Goal: Task Accomplishment & Management: Manage account settings

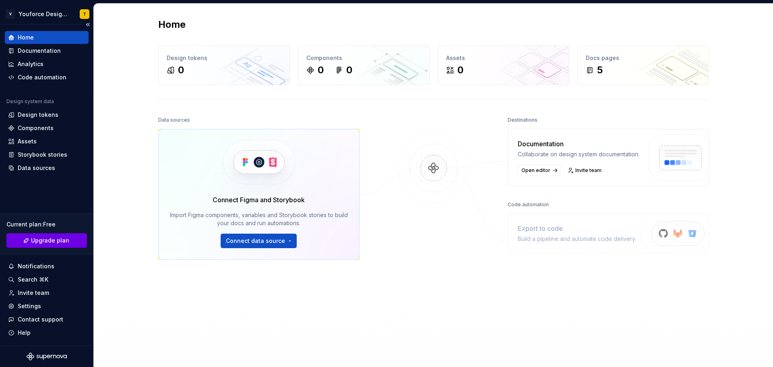
click at [47, 237] on span "Upgrade plan" at bounding box center [50, 240] width 38 height 8
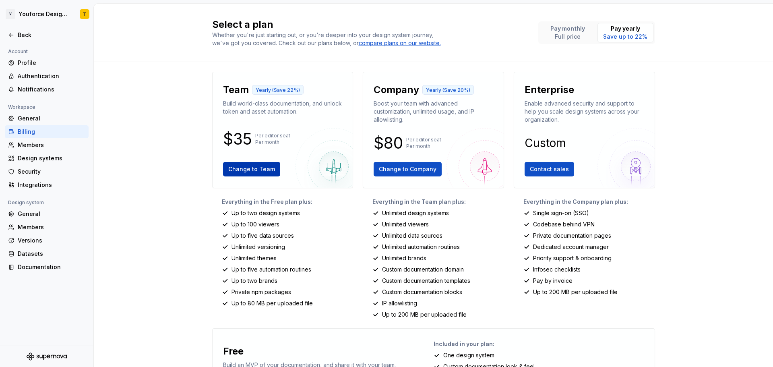
click at [231, 167] on span "Change to Team" at bounding box center [251, 169] width 47 height 8
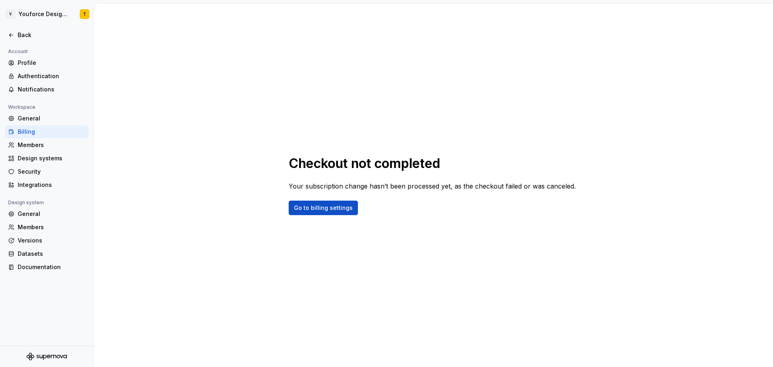
click at [32, 133] on div "Billing" at bounding box center [52, 132] width 68 height 8
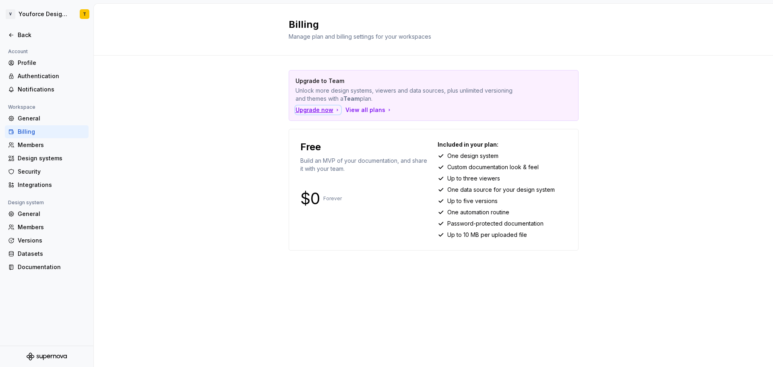
click at [317, 108] on div "Upgrade now" at bounding box center [317, 110] width 45 height 8
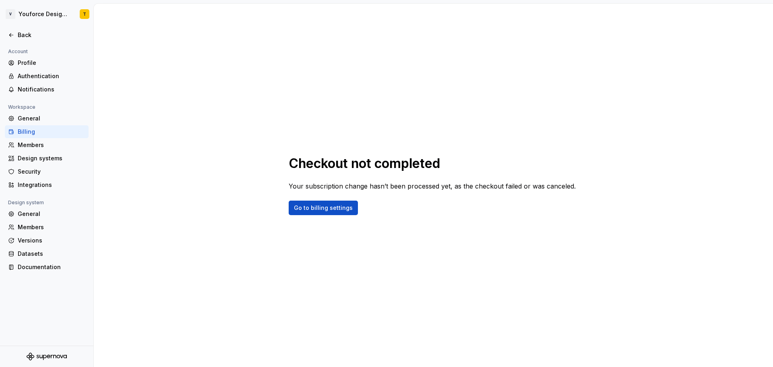
click at [30, 134] on div "Billing" at bounding box center [52, 132] width 68 height 8
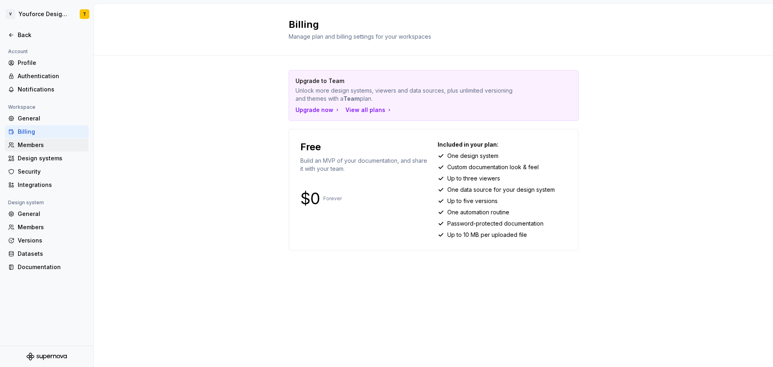
click at [27, 144] on div "Members" at bounding box center [52, 145] width 68 height 8
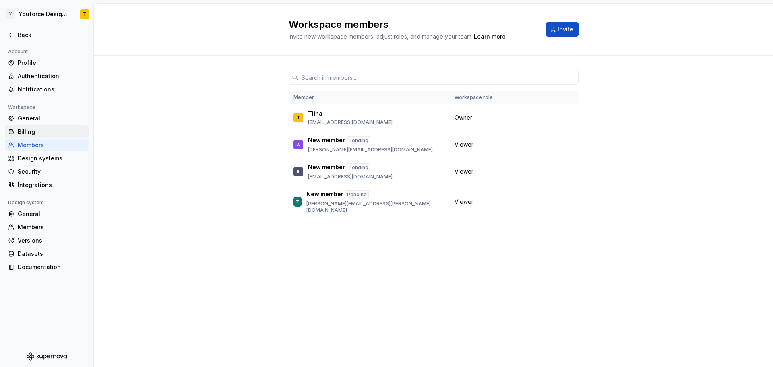
click at [31, 130] on div "Billing" at bounding box center [52, 132] width 68 height 8
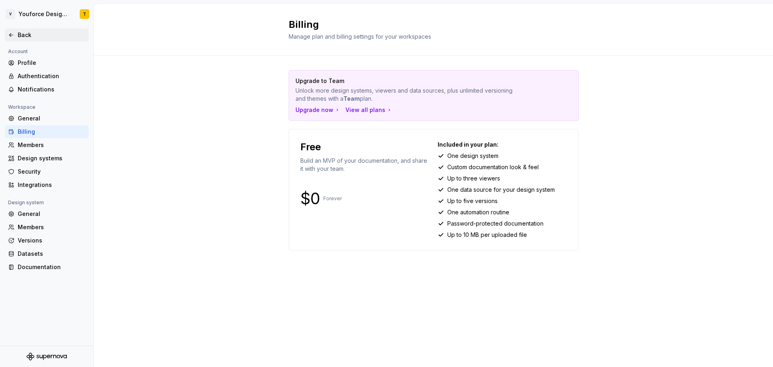
click at [8, 31] on div "Back" at bounding box center [46, 35] width 77 height 8
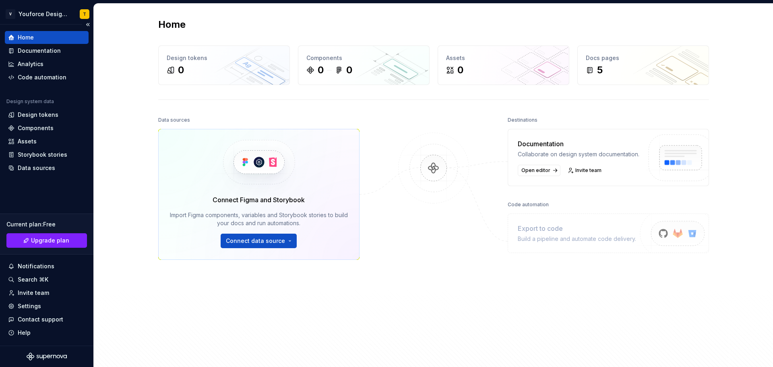
click at [31, 33] on div "Home" at bounding box center [26, 37] width 16 height 8
click at [63, 238] on span "Upgrade plan" at bounding box center [50, 240] width 38 height 8
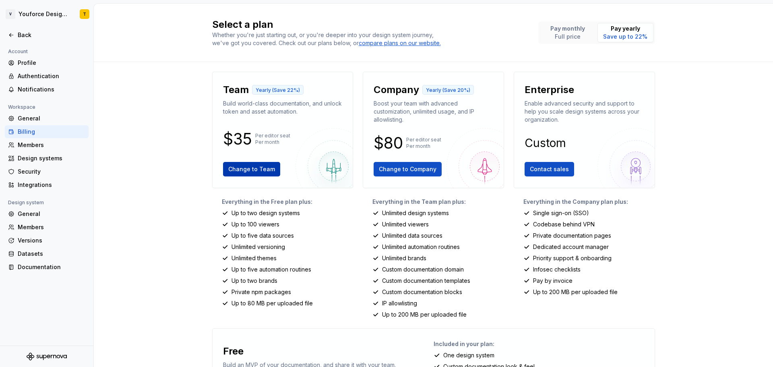
click at [264, 171] on span "Change to Team" at bounding box center [251, 169] width 47 height 8
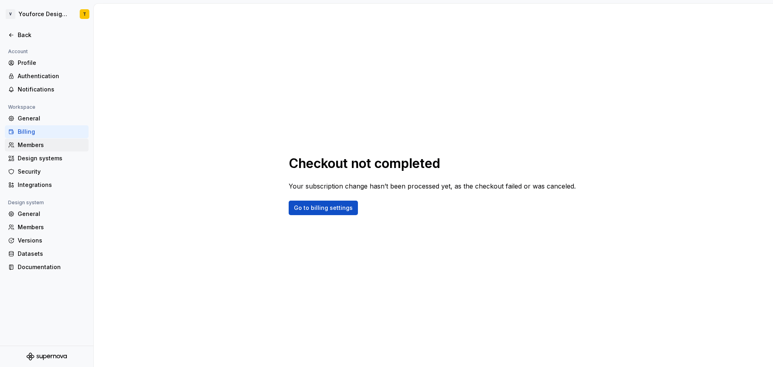
click at [28, 142] on div "Members" at bounding box center [52, 145] width 68 height 8
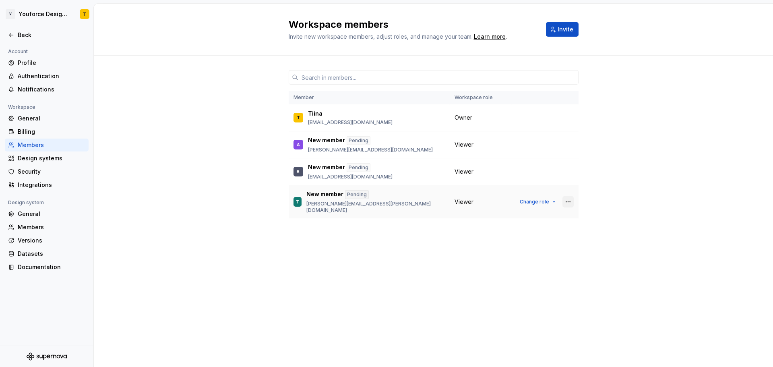
click at [569, 200] on button "button" at bounding box center [567, 201] width 11 height 11
click at [551, 230] on div "Remove from workspace" at bounding box center [526, 231] width 85 height 8
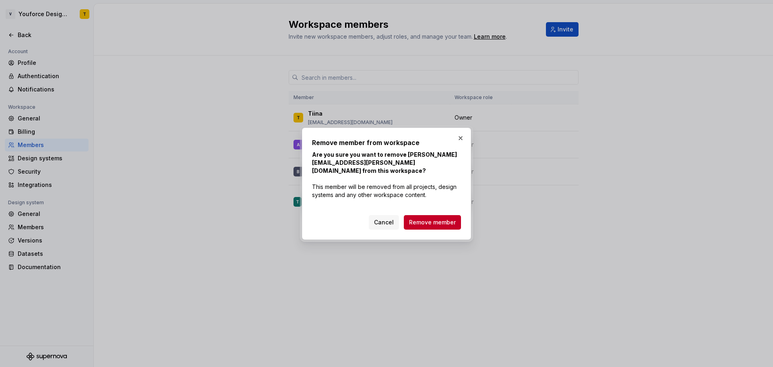
click at [446, 218] on span "Remove member" at bounding box center [432, 222] width 47 height 8
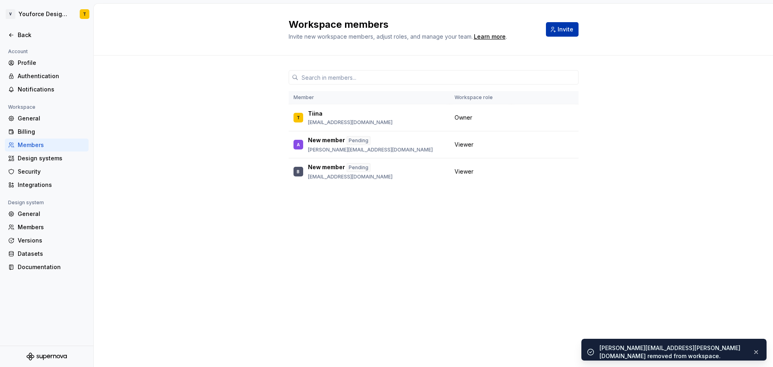
click at [557, 29] on button "Invite" at bounding box center [562, 29] width 33 height 14
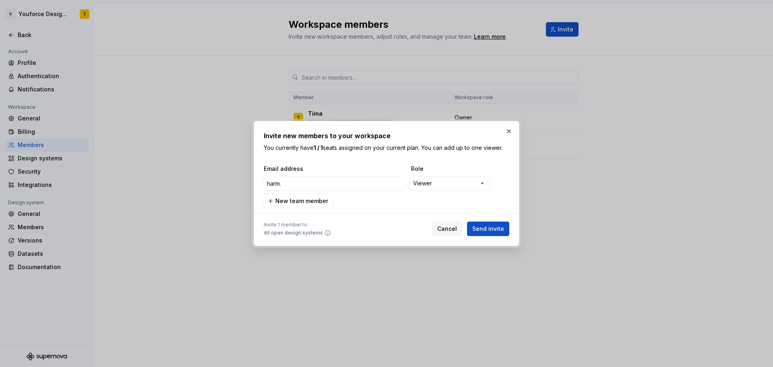
drag, startPoint x: 289, startPoint y: 184, endPoint x: 309, endPoint y: 165, distance: 27.9
click at [295, 180] on input "harm." at bounding box center [335, 183] width 142 height 14
type input "[EMAIL_ADDRESS][PERSON_NAME][DOMAIN_NAME]"
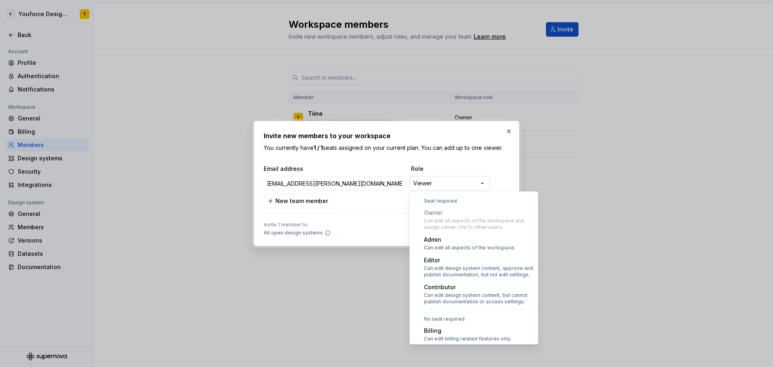
click at [438, 182] on div "**********" at bounding box center [386, 183] width 773 height 367
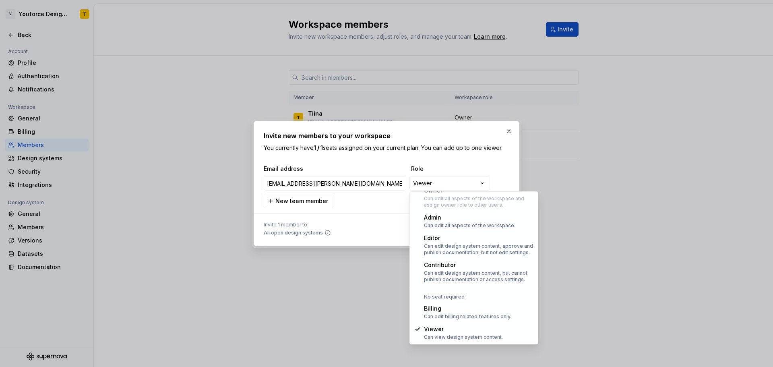
select select "*******"
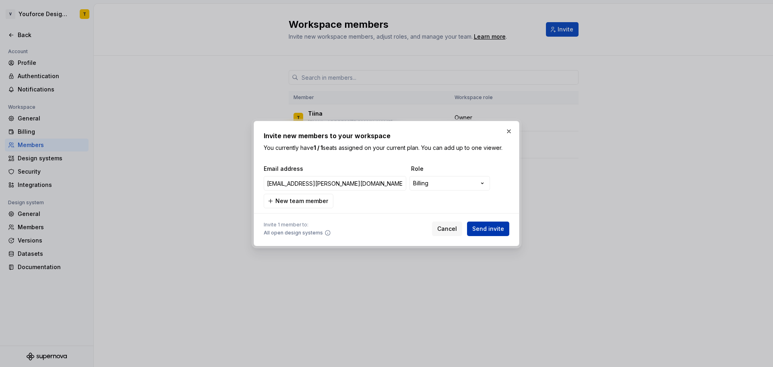
click at [482, 226] on span "Send invite" at bounding box center [488, 229] width 32 height 8
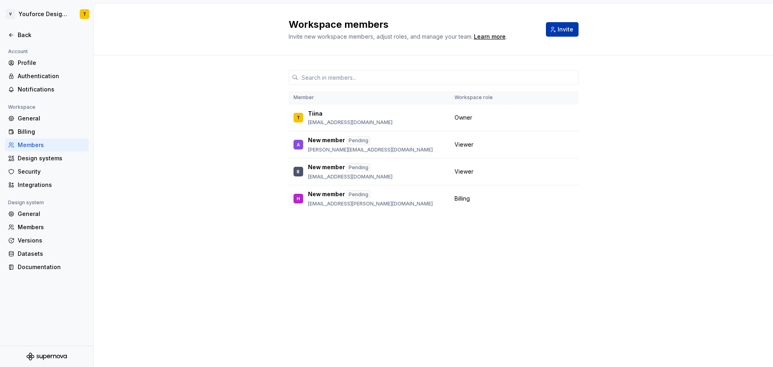
click at [562, 33] on button "Invite" at bounding box center [562, 29] width 33 height 14
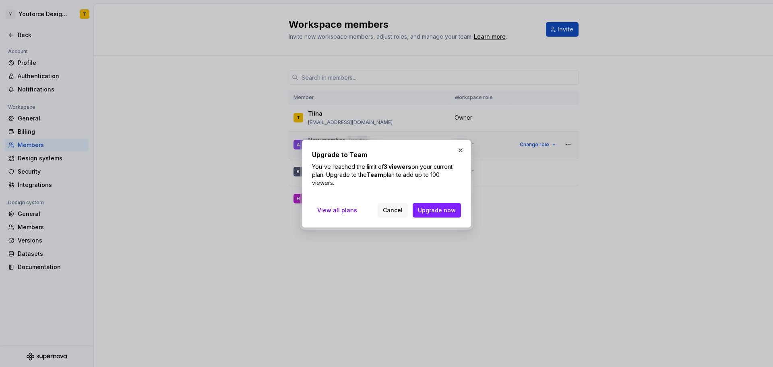
drag, startPoint x: 461, startPoint y: 145, endPoint x: 458, endPoint y: 149, distance: 5.2
click at [461, 145] on button "button" at bounding box center [460, 149] width 11 height 11
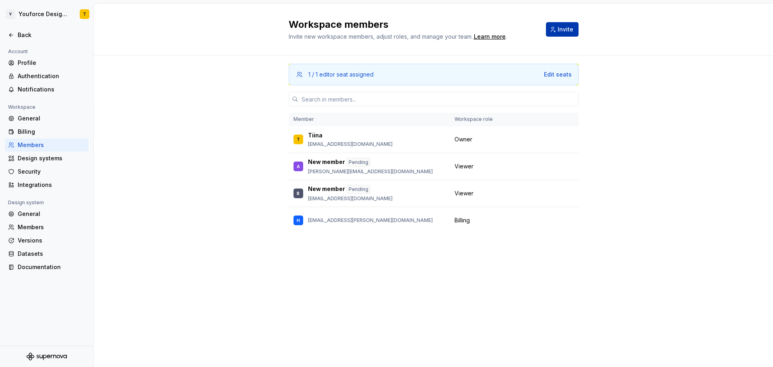
click at [563, 30] on span "Invite" at bounding box center [565, 29] width 16 height 8
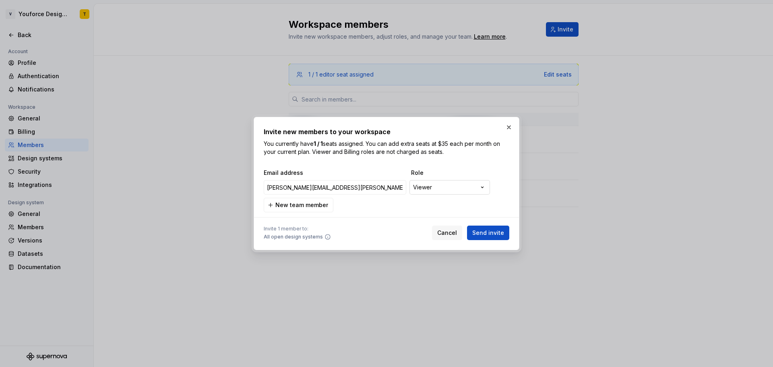
type input "tomas.zajac@visma.com"
click at [474, 183] on div "**********" at bounding box center [386, 183] width 773 height 367
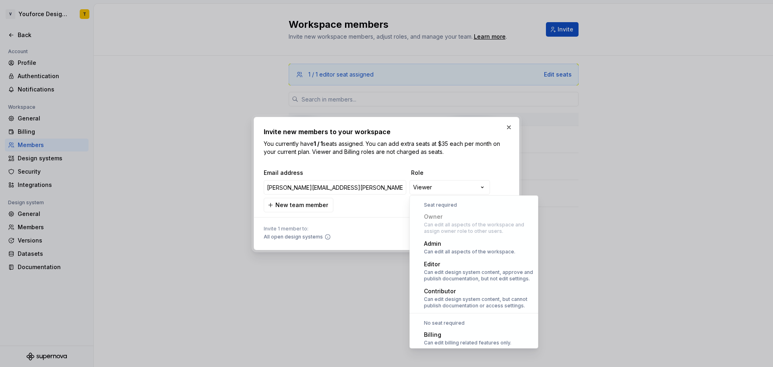
scroll to position [22, 0]
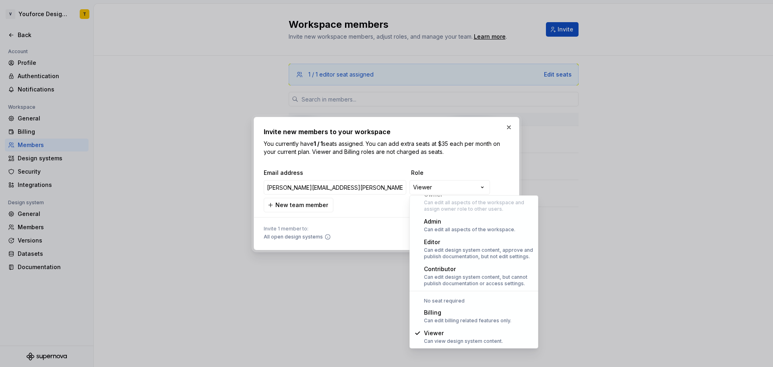
select select "*******"
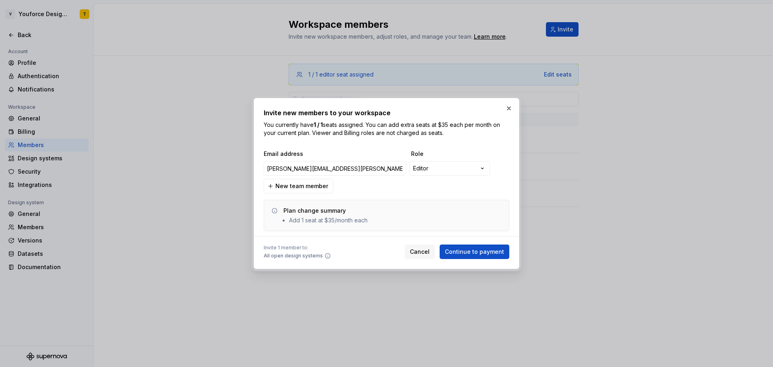
click at [508, 109] on button "button" at bounding box center [508, 108] width 11 height 11
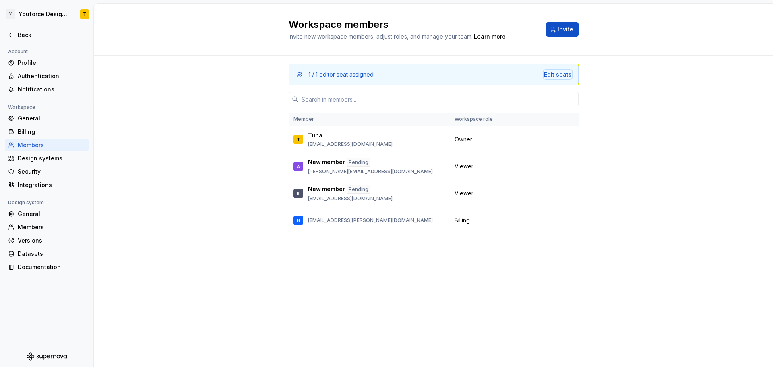
click at [557, 74] on div "Edit seats" at bounding box center [558, 74] width 28 height 8
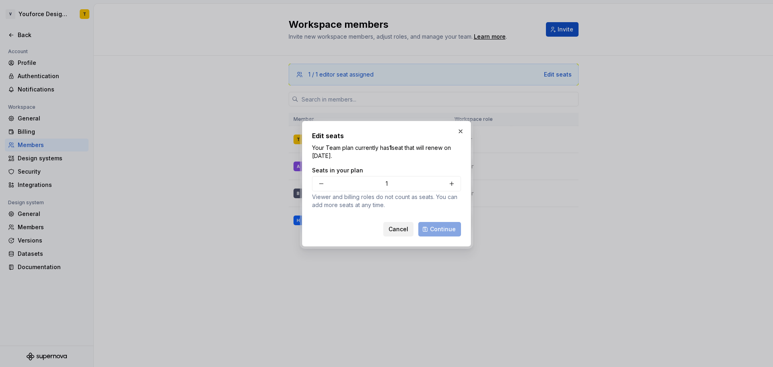
click at [399, 229] on span "Cancel" at bounding box center [398, 229] width 20 height 8
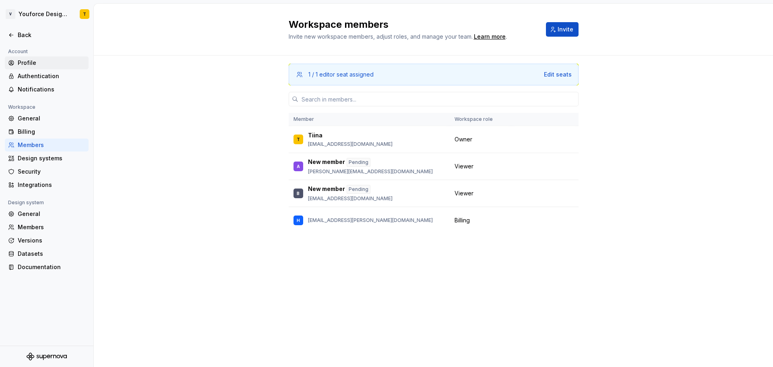
click at [24, 62] on div "Profile" at bounding box center [52, 63] width 68 height 8
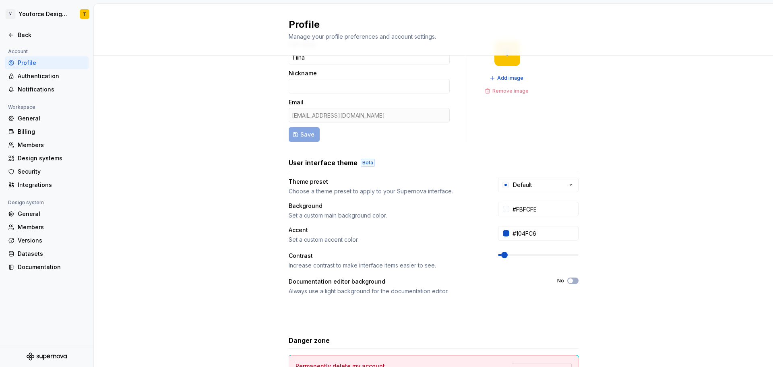
scroll to position [95, 0]
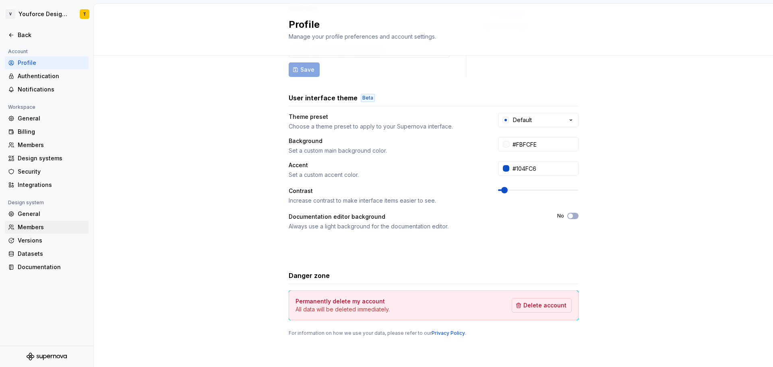
click at [36, 225] on div "Members" at bounding box center [52, 227] width 68 height 8
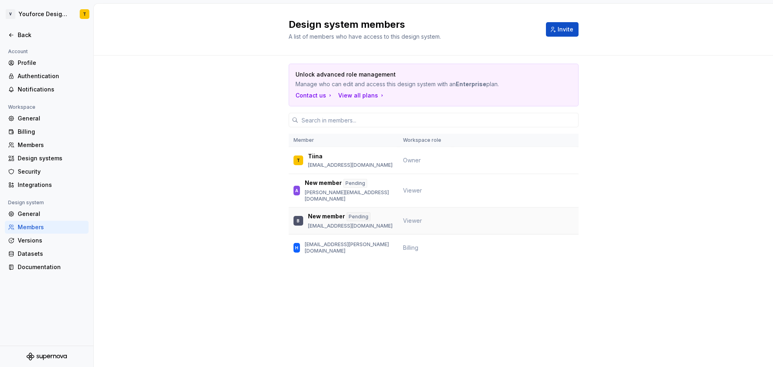
click at [416, 217] on span "Viewer" at bounding box center [412, 220] width 19 height 7
click at [427, 188] on td "Viewer" at bounding box center [425, 190] width 54 height 33
click at [408, 188] on span "Viewer" at bounding box center [412, 190] width 19 height 7
click at [362, 97] on div "View all plans" at bounding box center [361, 95] width 47 height 8
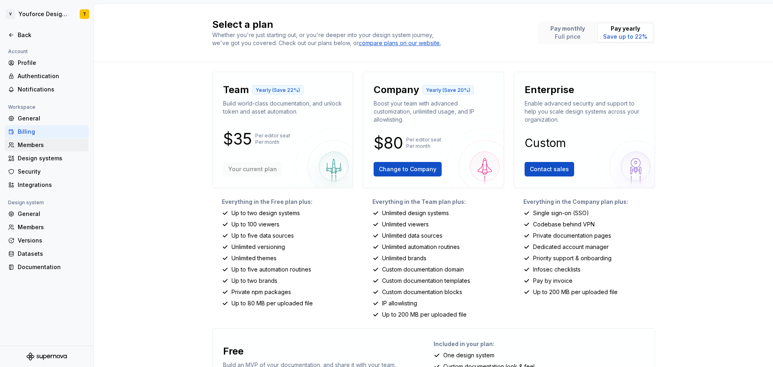
click at [31, 142] on div "Members" at bounding box center [52, 145] width 68 height 8
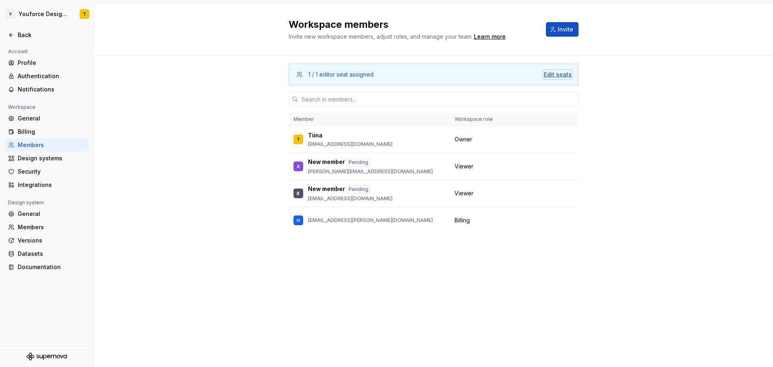
click at [564, 77] on div "Edit seats" at bounding box center [558, 74] width 28 height 8
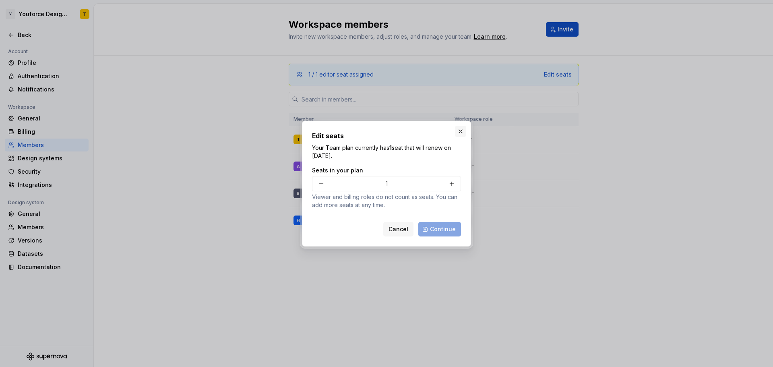
click at [460, 132] on button "button" at bounding box center [460, 131] width 11 height 11
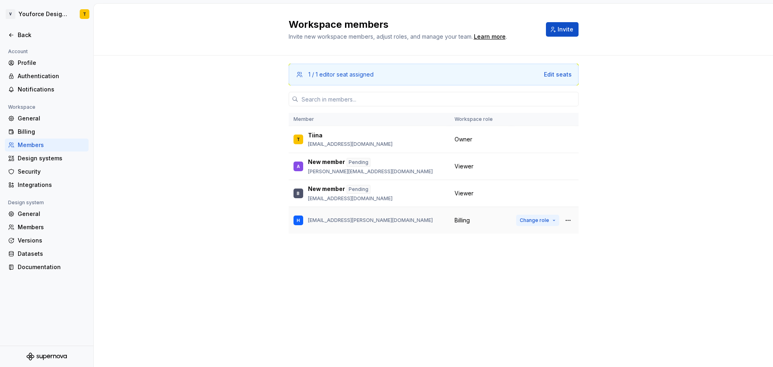
click at [555, 219] on button "Change role" at bounding box center [537, 220] width 43 height 11
click at [617, 197] on div "1 / 1 editor seat assigned Edit seats Member Workspace role T Tiina tiina.roson…" at bounding box center [433, 160] width 679 height 208
click at [557, 72] on div "Edit seats" at bounding box center [558, 74] width 28 height 8
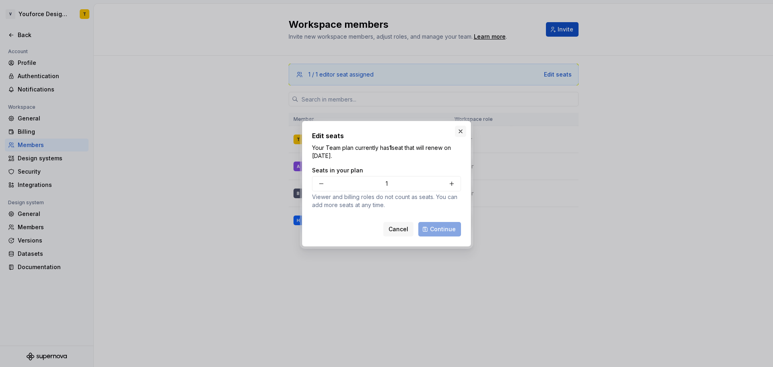
click at [461, 130] on button "button" at bounding box center [460, 131] width 11 height 11
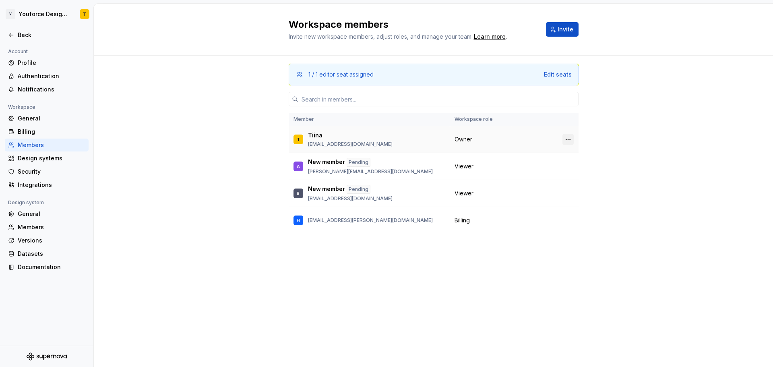
click at [567, 138] on button "button" at bounding box center [567, 139] width 11 height 11
click at [593, 134] on div "1 / 1 editor seat assigned Edit seats Member Workspace role T Tiina tiina.roson…" at bounding box center [433, 160] width 679 height 208
click at [517, 158] on td "Change role" at bounding box center [544, 166] width 67 height 27
click at [550, 164] on button "Change role" at bounding box center [537, 166] width 43 height 11
click at [621, 217] on div "1 / 1 editor seat assigned Edit seats Member Workspace role T Tiina tiina.roson…" at bounding box center [433, 160] width 679 height 208
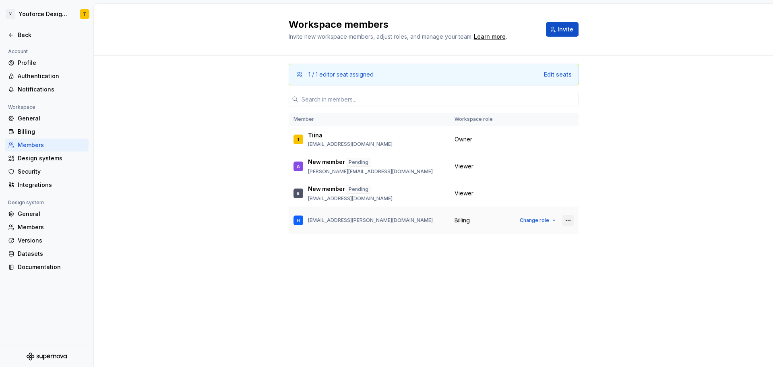
click at [567, 217] on button "button" at bounding box center [567, 220] width 11 height 11
click at [566, 194] on button "button" at bounding box center [567, 193] width 11 height 11
click at [565, 166] on button "button" at bounding box center [567, 166] width 11 height 11
click at [568, 132] on td at bounding box center [544, 139] width 67 height 27
click at [569, 137] on button "button" at bounding box center [567, 139] width 11 height 11
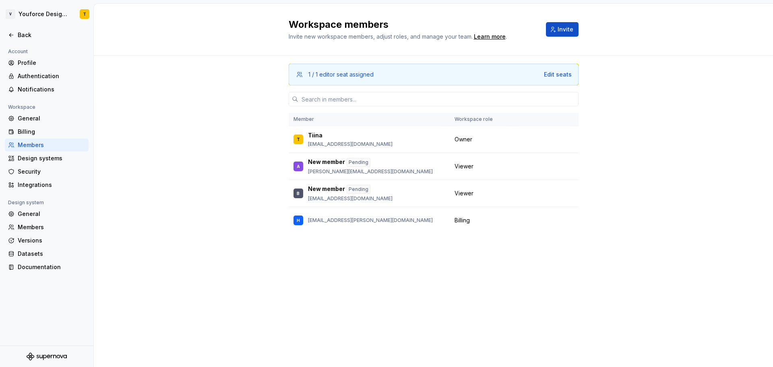
click at [596, 138] on div "1 / 1 editor seat assigned Edit seats Member Workspace role T Tiina tiina.roson…" at bounding box center [433, 160] width 679 height 208
click at [551, 166] on button "Change role" at bounding box center [537, 166] width 43 height 11
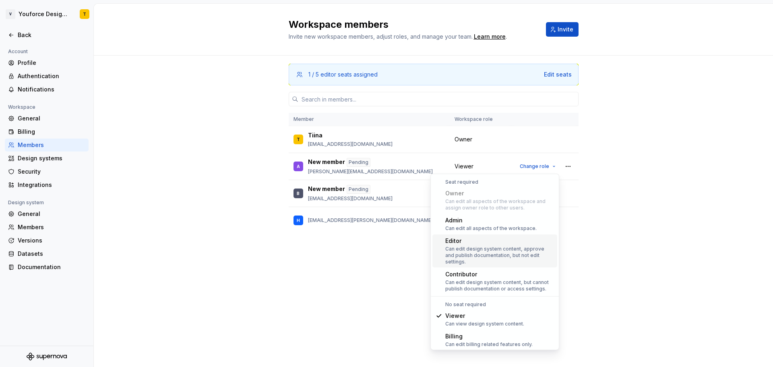
click at [509, 239] on div "Editor" at bounding box center [499, 241] width 109 height 8
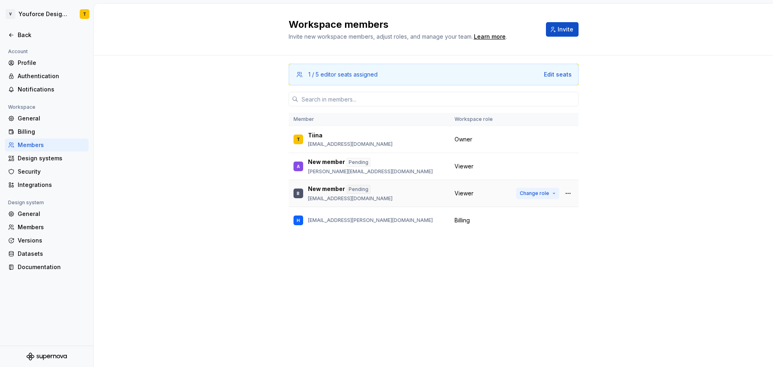
click at [550, 192] on button "Change role" at bounding box center [537, 193] width 43 height 11
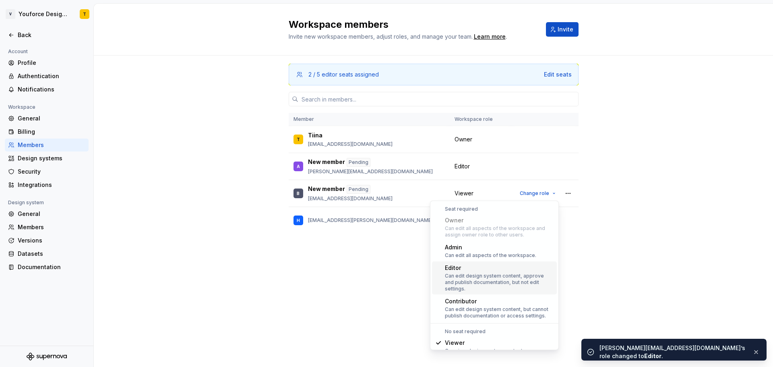
click at [510, 274] on div "Can edit design system content, approve and publish documentation, but not edit…" at bounding box center [499, 281] width 109 height 19
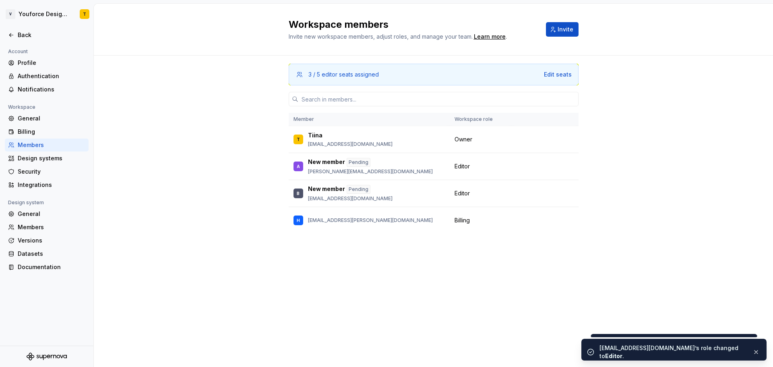
click at [414, 264] on div "3 / 5 editor seats assigned Edit seats Member Workspace role T [PERSON_NAME] [P…" at bounding box center [434, 160] width 290 height 208
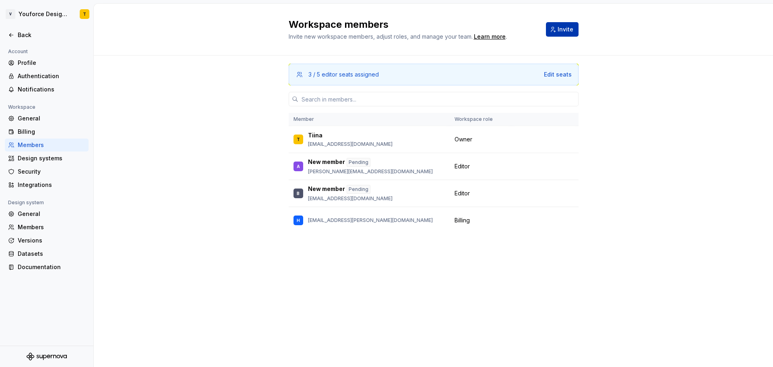
click at [567, 31] on span "Invite" at bounding box center [565, 29] width 16 height 8
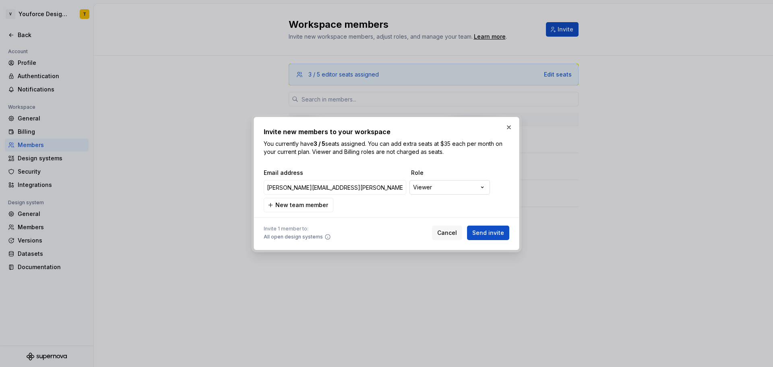
type input "[PERSON_NAME][EMAIL_ADDRESS][PERSON_NAME][DOMAIN_NAME]"
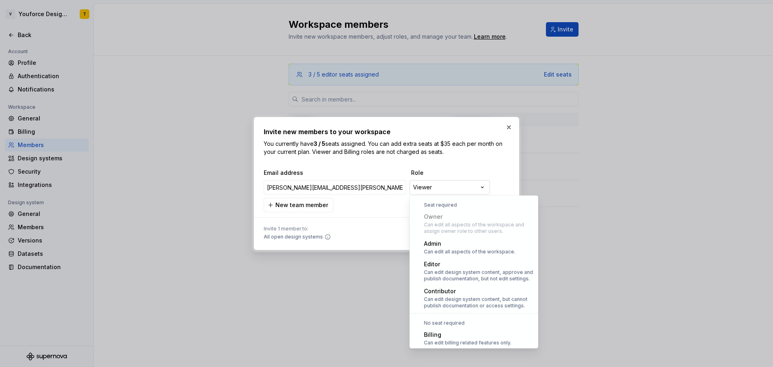
click at [465, 190] on div "**********" at bounding box center [386, 183] width 773 height 367
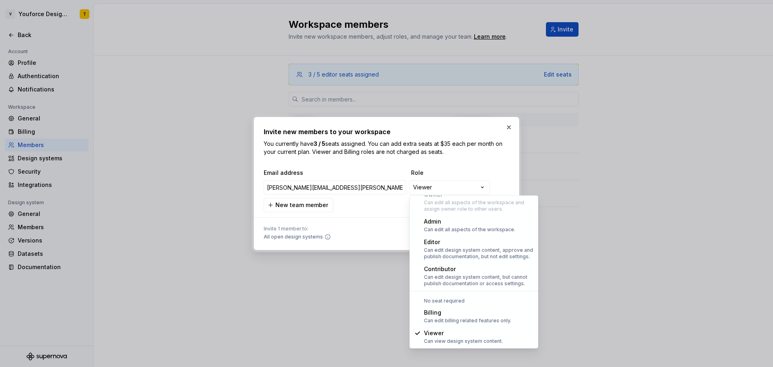
select select "*******"
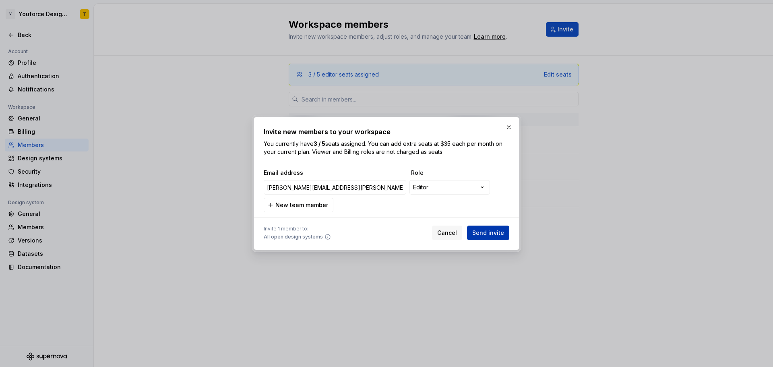
click at [482, 233] on span "Send invite" at bounding box center [488, 233] width 32 height 8
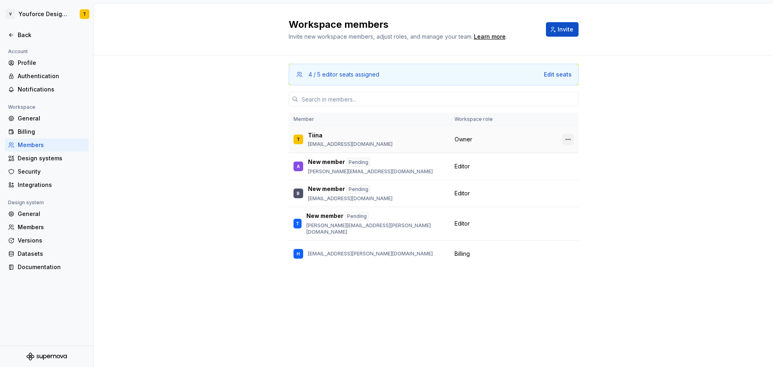
click at [569, 137] on button "button" at bounding box center [567, 139] width 11 height 11
click at [554, 248] on button "Change role" at bounding box center [537, 253] width 43 height 11
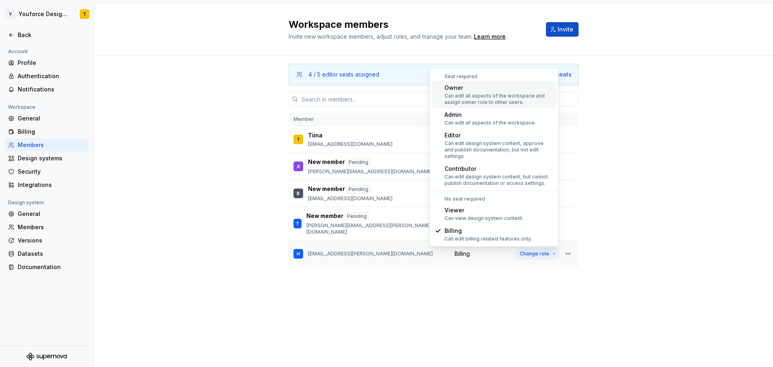
click at [554, 248] on button "Change role" at bounding box center [537, 253] width 43 height 11
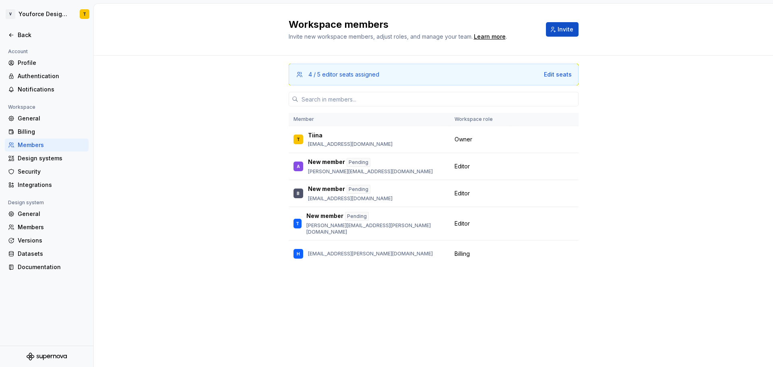
click at [567, 21] on div "Workspace members Invite new workspace members, adjust roles, and manage your t…" at bounding box center [434, 29] width 290 height 23
click at [568, 25] on span "Invite" at bounding box center [565, 29] width 16 height 8
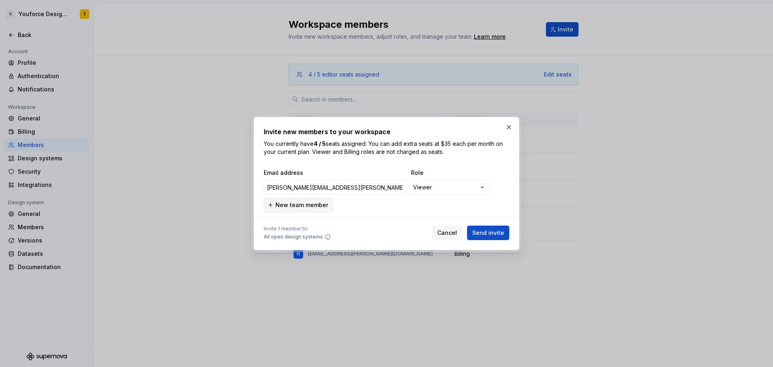
type input "[PERSON_NAME][EMAIL_ADDRESS][PERSON_NAME][DOMAIN_NAME]"
click at [320, 207] on span "New team member" at bounding box center [301, 205] width 53 height 8
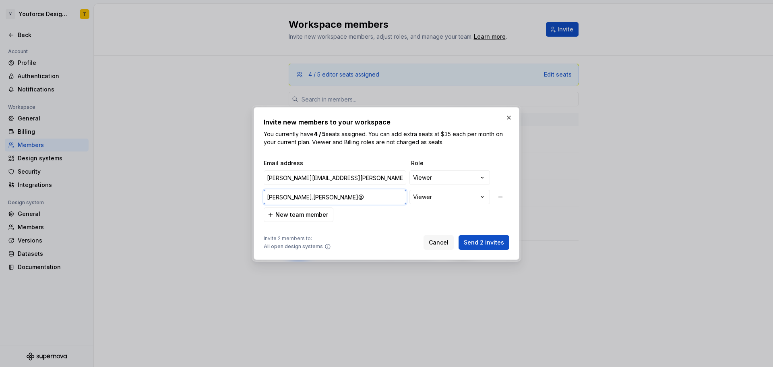
click at [368, 197] on input "danny.lam@" at bounding box center [335, 197] width 142 height 14
type input "[PERSON_NAME][EMAIL_ADDRESS][PERSON_NAME][DOMAIN_NAME]"
click at [481, 241] on span "Send 2 invites" at bounding box center [484, 242] width 40 height 8
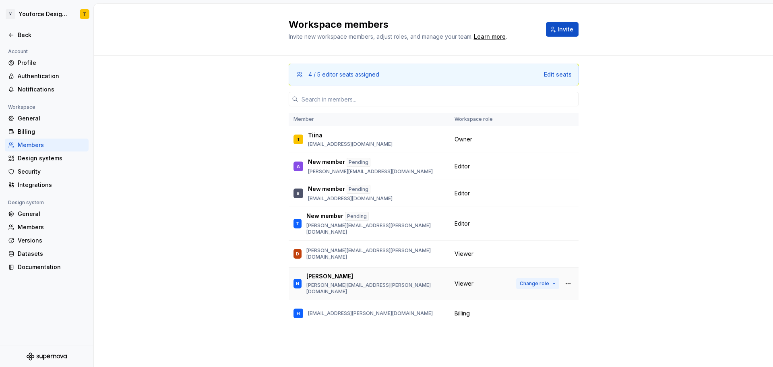
click at [553, 278] on button "Change role" at bounding box center [537, 283] width 43 height 11
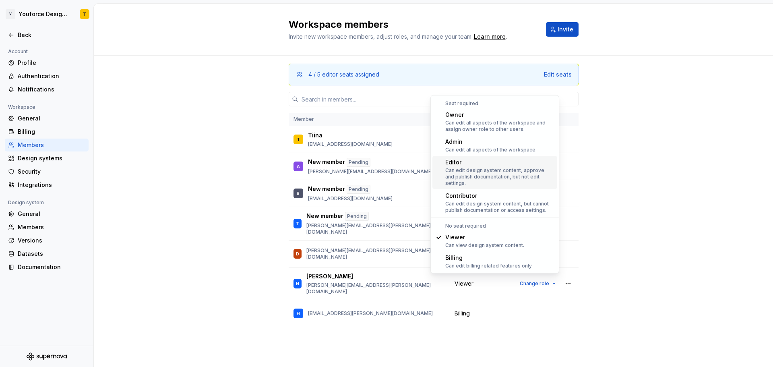
click at [489, 167] on div "Can edit design system content, approve and publish documentation, but not edit…" at bounding box center [499, 176] width 109 height 19
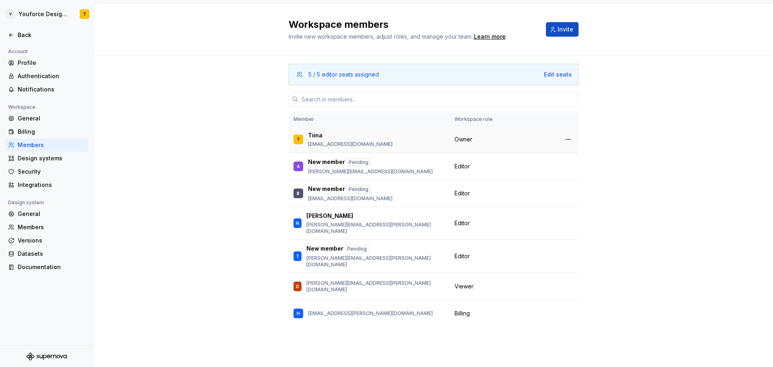
click at [497, 137] on div "Owner" at bounding box center [480, 139] width 52 height 8
click at [568, 140] on button "button" at bounding box center [567, 139] width 11 height 11
click at [530, 153] on div "Transfer ownership" at bounding box center [512, 155] width 56 height 8
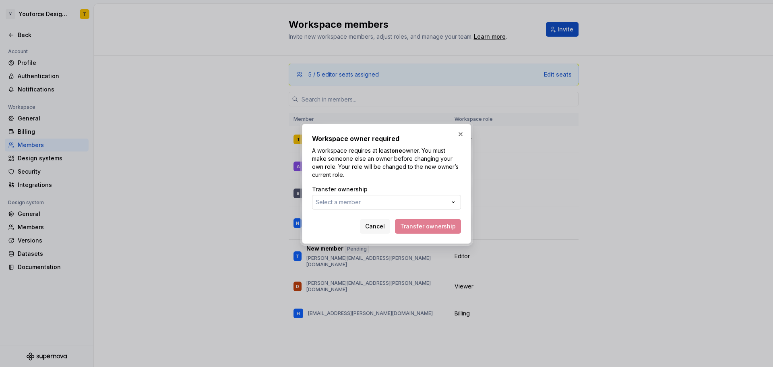
click at [400, 201] on button "Select a member" at bounding box center [386, 202] width 149 height 14
type input "b"
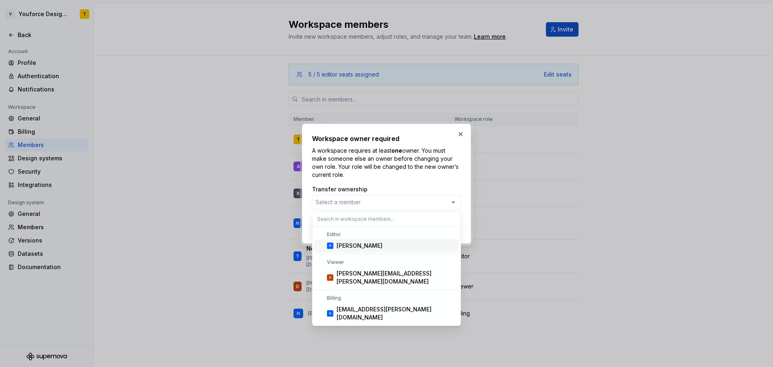
click at [461, 133] on div "Workspace owner required A workspace requires at least one owner. You must make…" at bounding box center [386, 183] width 773 height 367
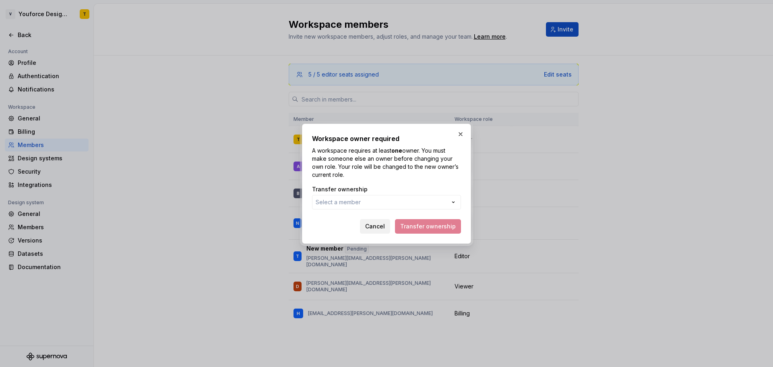
click at [382, 225] on span "Cancel" at bounding box center [375, 226] width 20 height 8
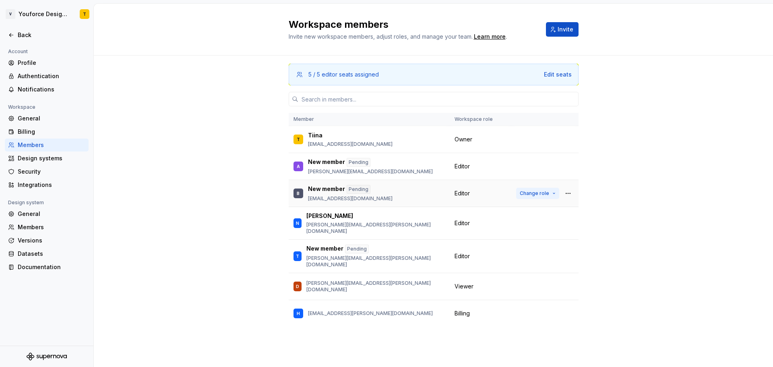
click at [552, 192] on button "Change role" at bounding box center [537, 193] width 43 height 11
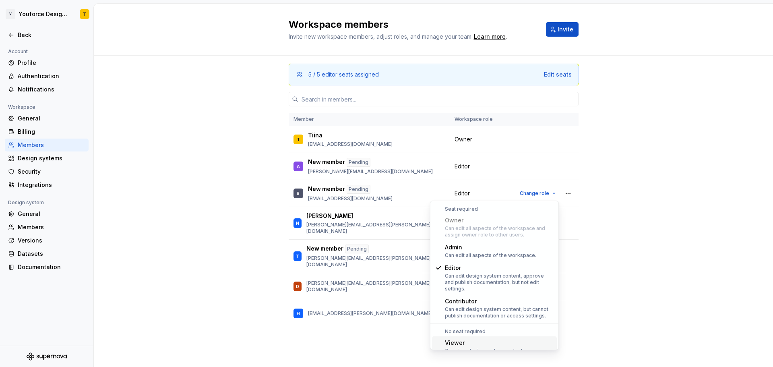
click at [495, 338] on div "Viewer" at bounding box center [484, 342] width 79 height 8
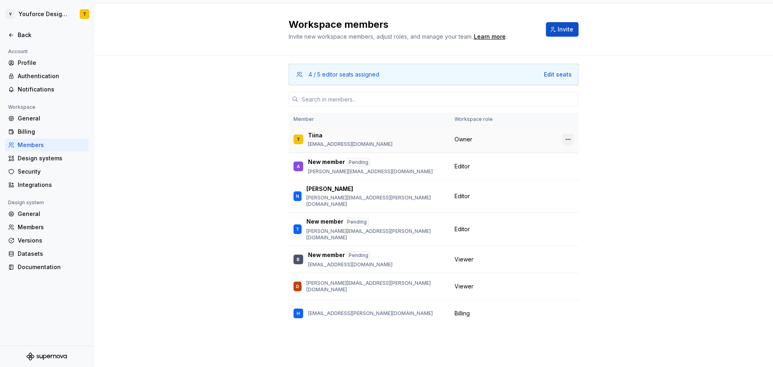
click at [566, 138] on button "button" at bounding box center [567, 139] width 11 height 11
click at [534, 157] on div "Transfer ownership" at bounding box center [512, 155] width 56 height 8
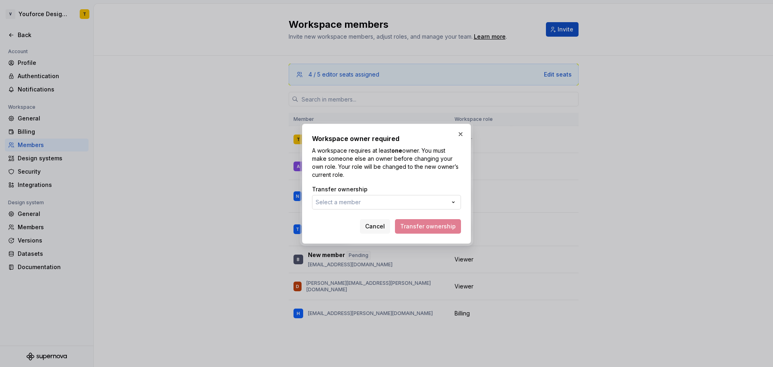
click at [449, 201] on button "Select a member" at bounding box center [386, 202] width 149 height 14
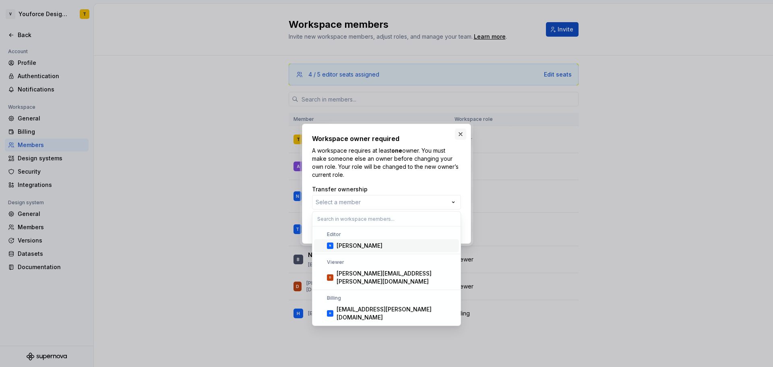
click at [460, 132] on div "Workspace owner required A workspace requires at least one owner. You must make…" at bounding box center [386, 183] width 773 height 367
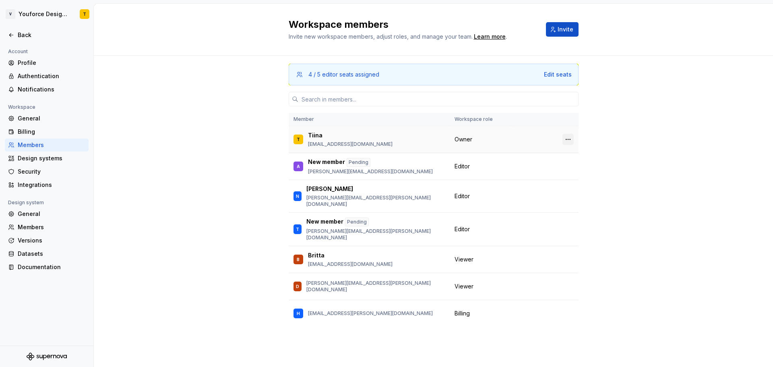
click at [570, 136] on button "button" at bounding box center [567, 139] width 11 height 11
click at [535, 153] on div "Transfer ownership" at bounding box center [512, 155] width 56 height 8
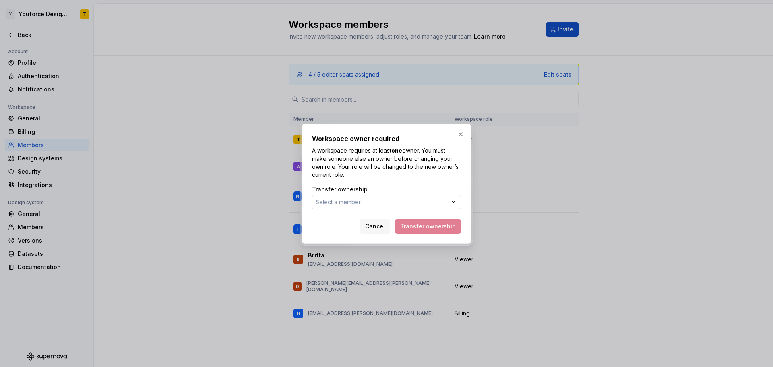
click at [410, 202] on button "Select a member" at bounding box center [386, 202] width 149 height 14
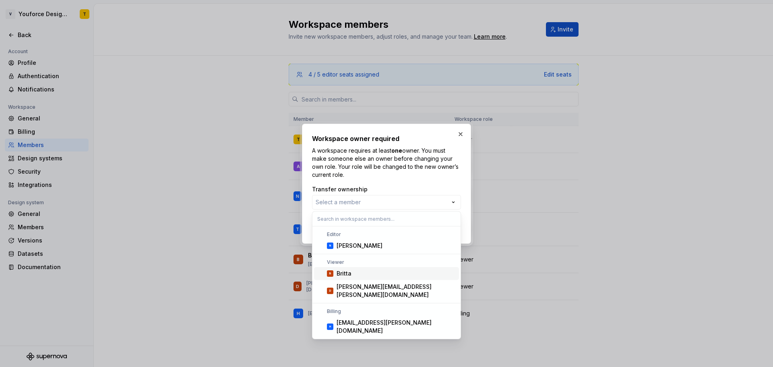
click at [388, 274] on div "Britta" at bounding box center [395, 273] width 119 height 8
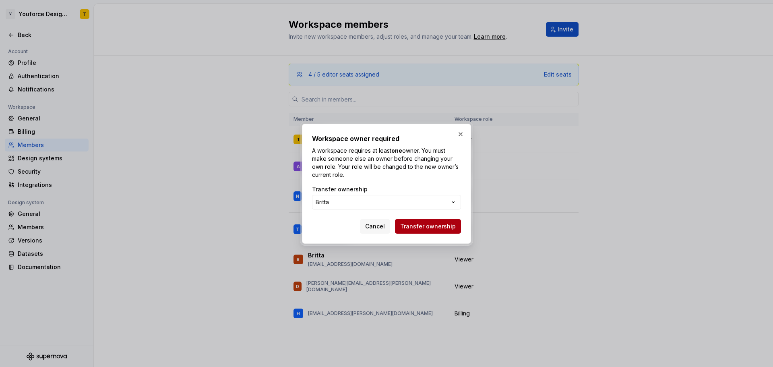
click at [434, 225] on span "Transfer ownership" at bounding box center [428, 226] width 56 height 8
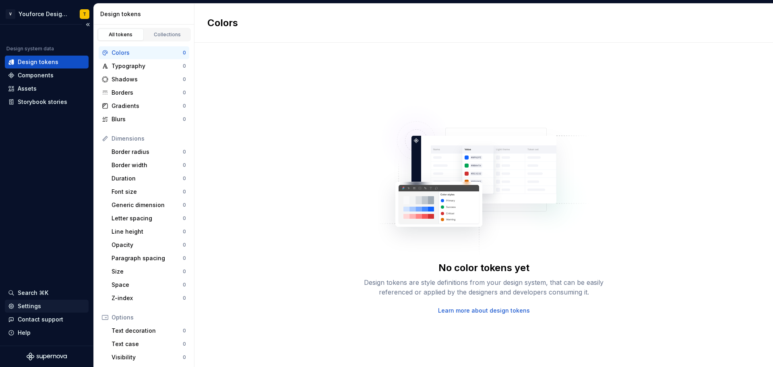
click at [33, 305] on div "Settings" at bounding box center [29, 306] width 23 height 8
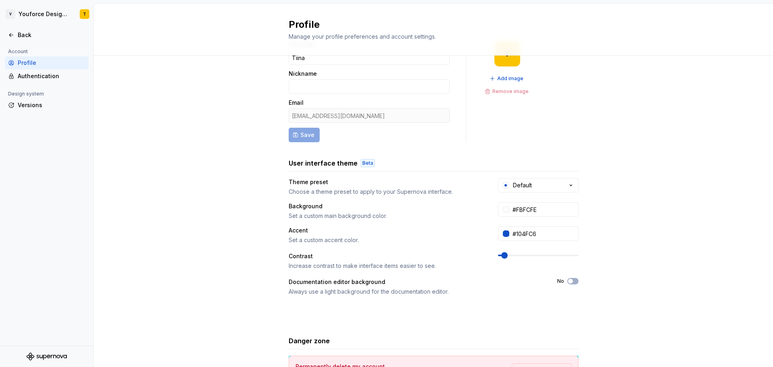
scroll to position [95, 0]
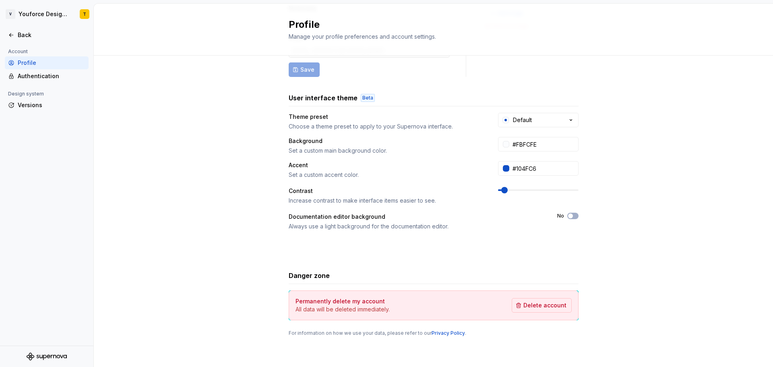
click at [29, 61] on div "Profile" at bounding box center [52, 63] width 68 height 8
click at [37, 74] on div "Authentication" at bounding box center [52, 76] width 68 height 8
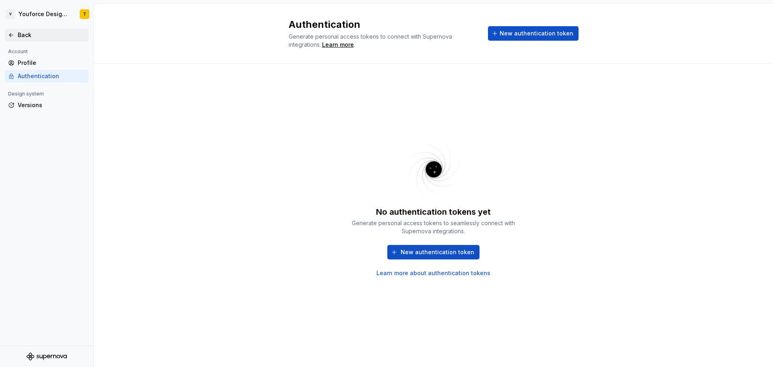
click at [25, 33] on div "Back" at bounding box center [52, 35] width 68 height 8
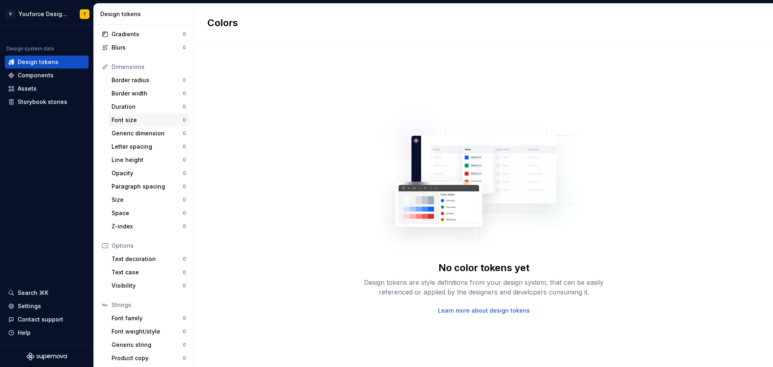
scroll to position [74, 0]
